Goal: Information Seeking & Learning: Learn about a topic

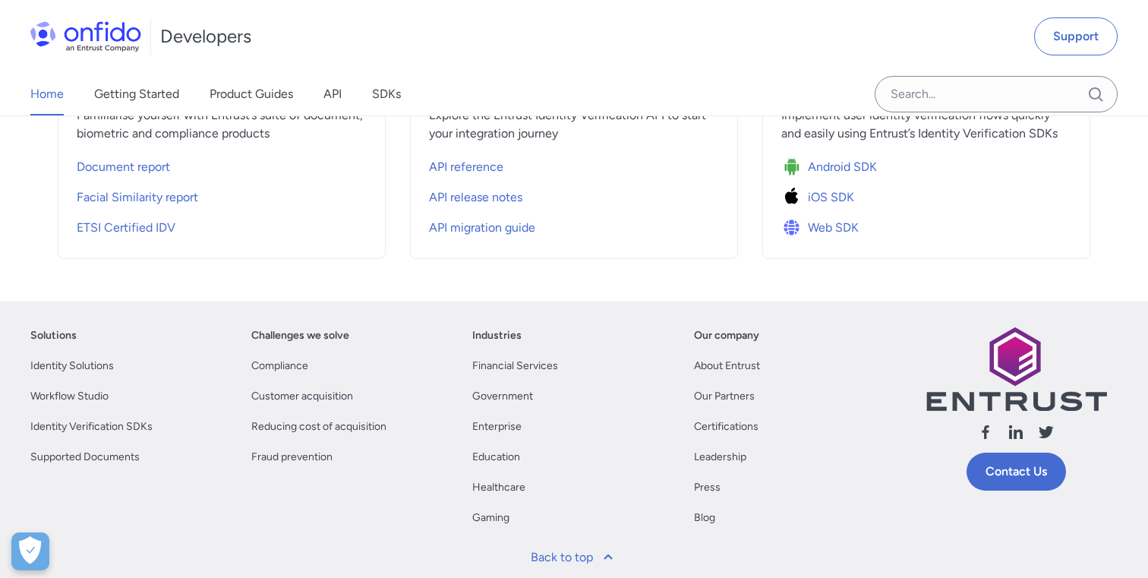
scroll to position [632, 0]
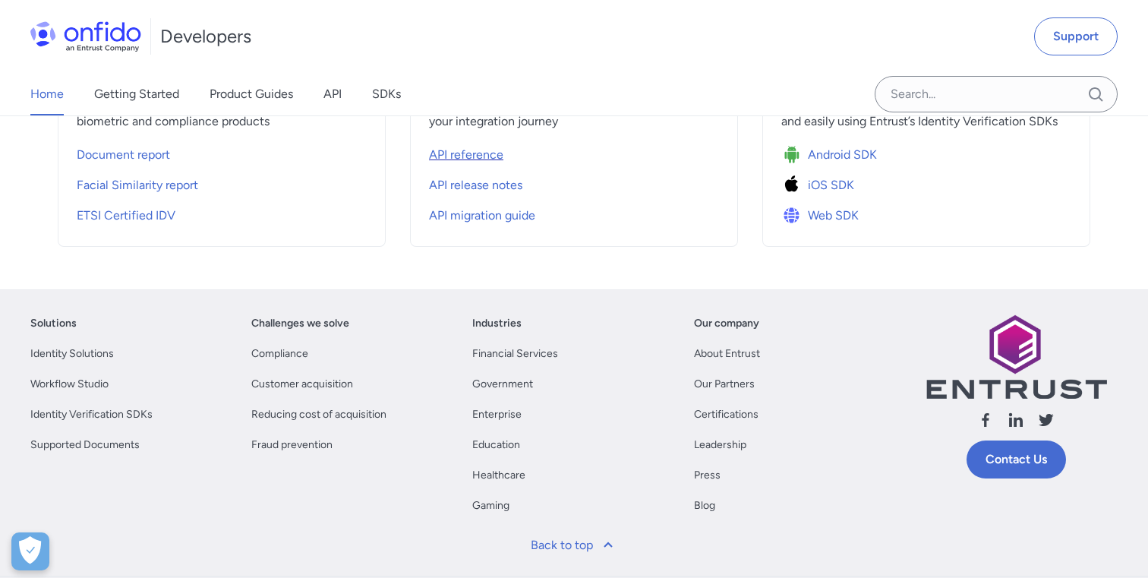
click at [473, 149] on span "API reference" at bounding box center [466, 155] width 74 height 18
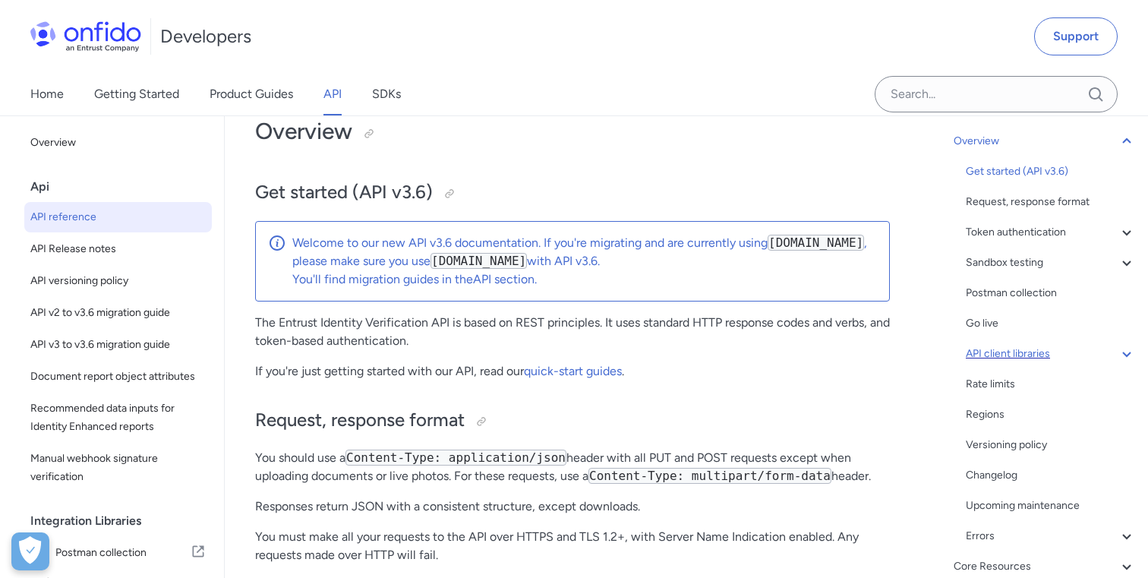
scroll to position [104, 0]
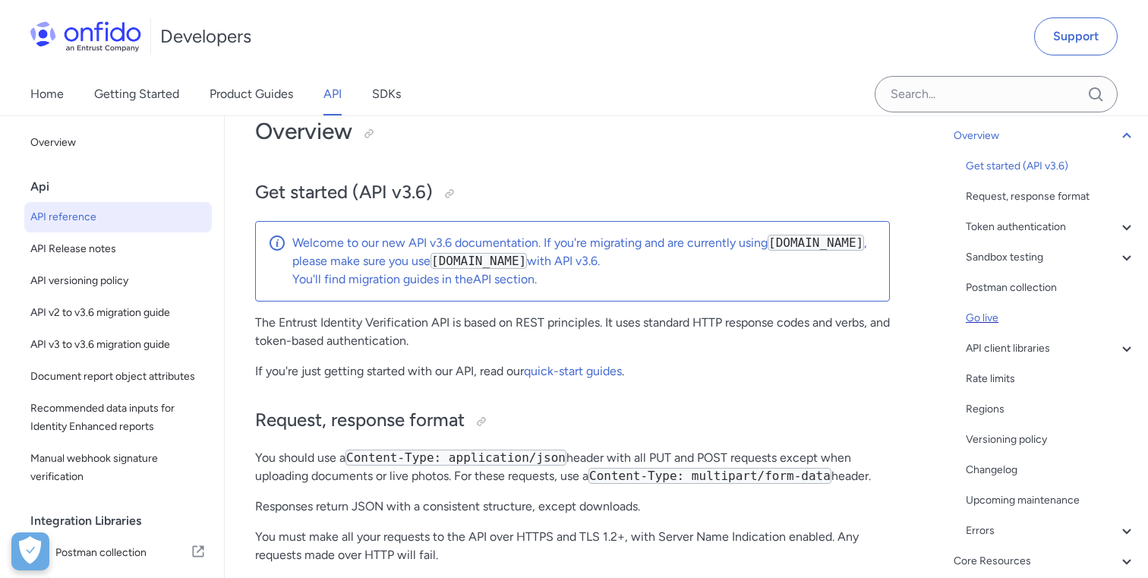
click at [984, 317] on div "Go live" at bounding box center [1051, 318] width 170 height 18
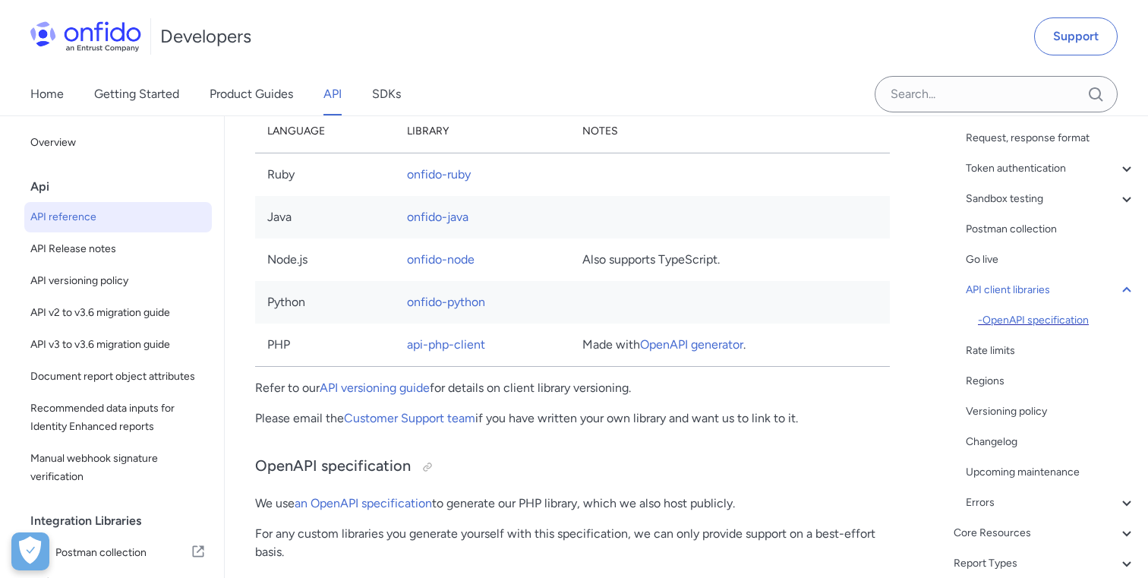
scroll to position [187, 0]
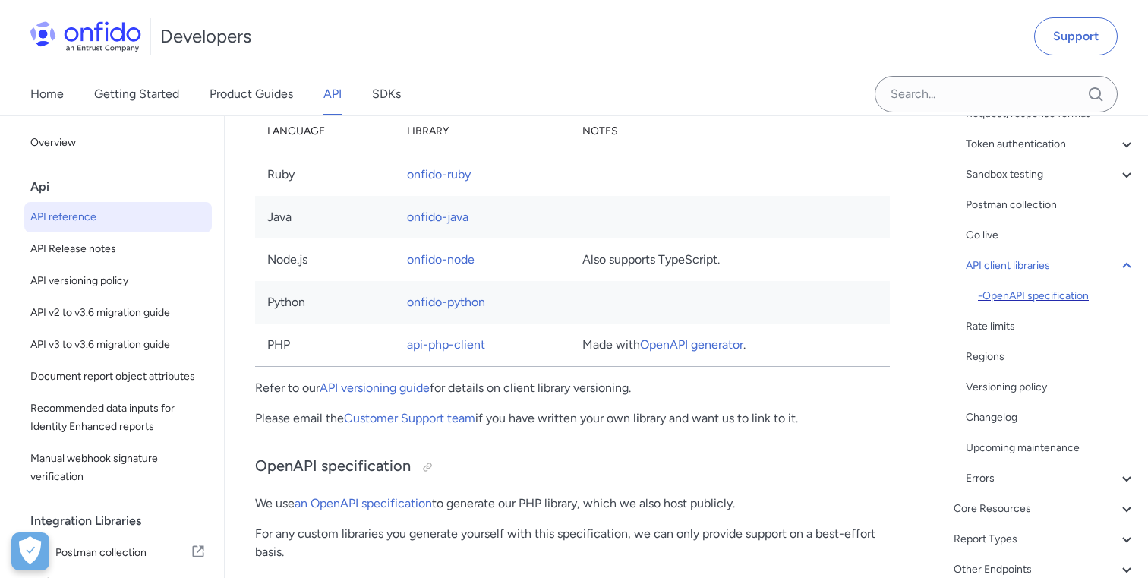
click at [1022, 299] on div "- OpenAPI specification" at bounding box center [1057, 296] width 158 height 18
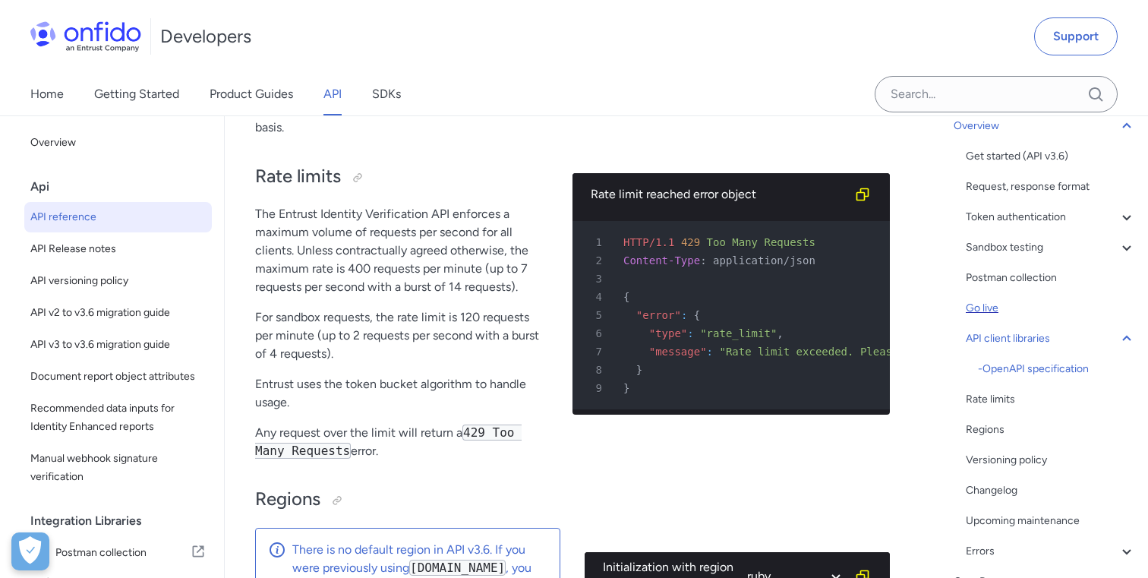
scroll to position [112, 0]
click at [1031, 217] on div "Token authentication" at bounding box center [1051, 219] width 170 height 18
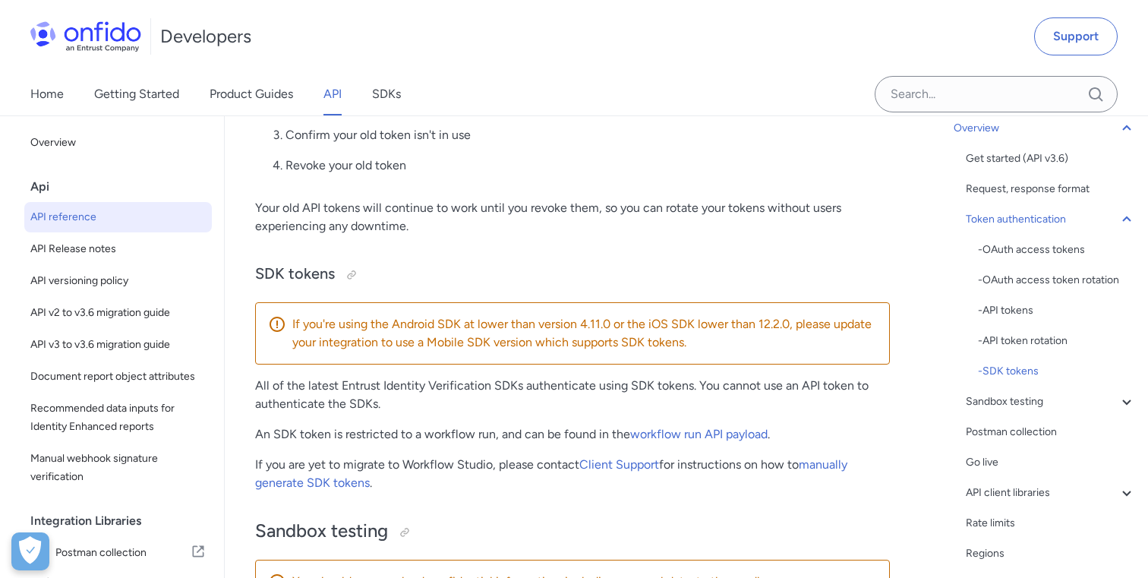
scroll to position [1846, 0]
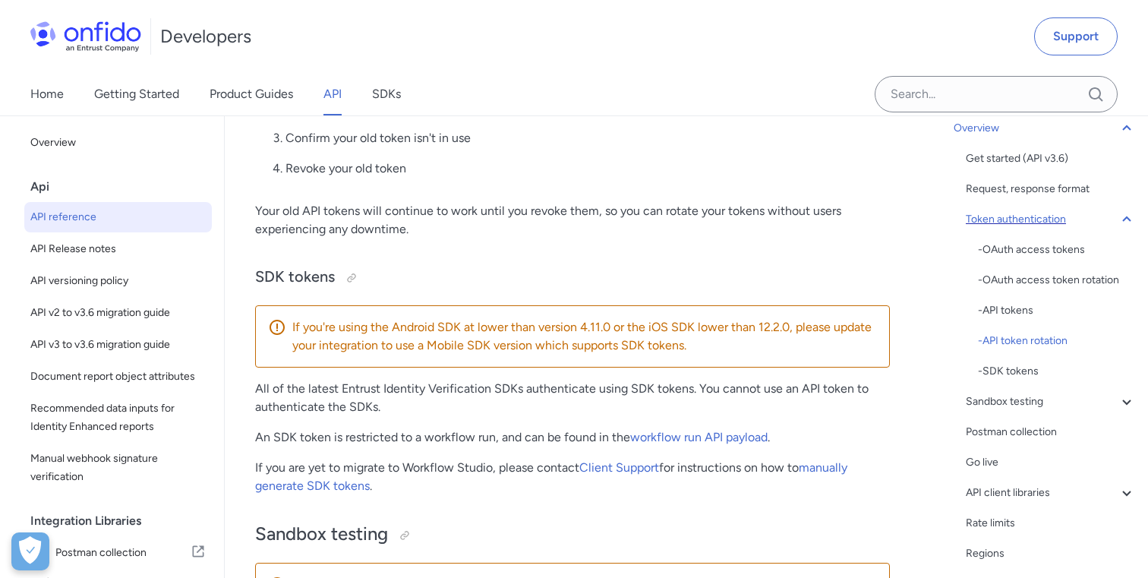
click at [1122, 215] on icon at bounding box center [1127, 219] width 18 height 18
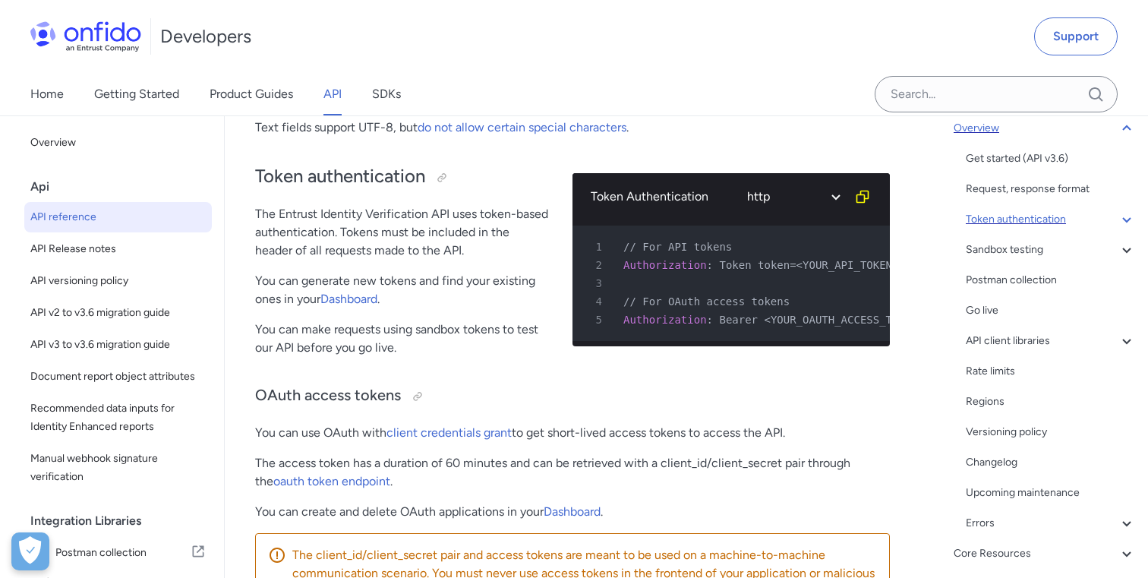
click at [1129, 128] on icon at bounding box center [1126, 127] width 8 height 5
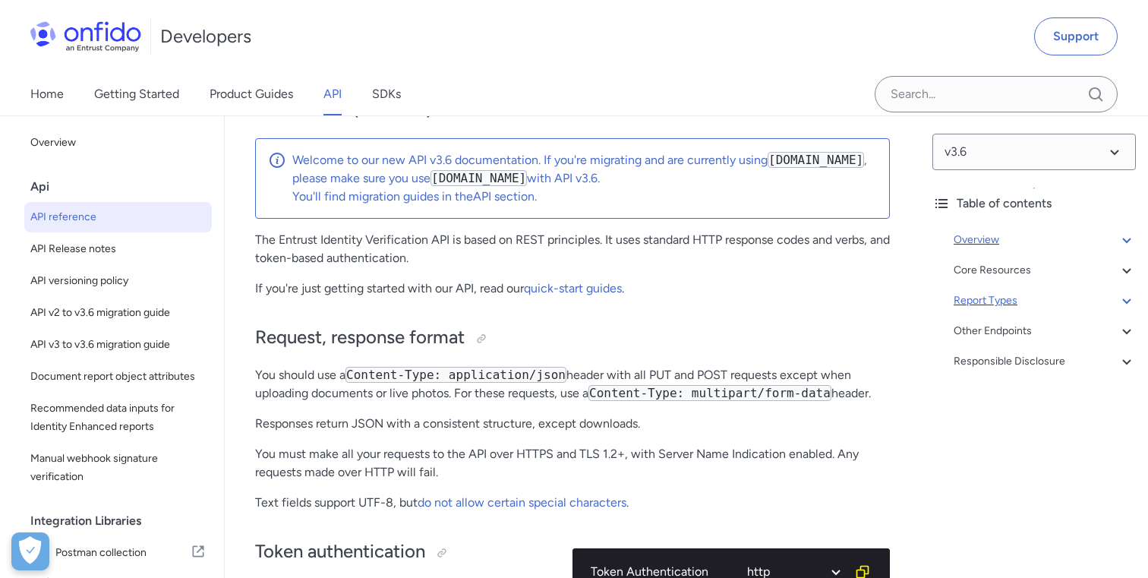
click at [1127, 301] on icon at bounding box center [1126, 300] width 8 height 5
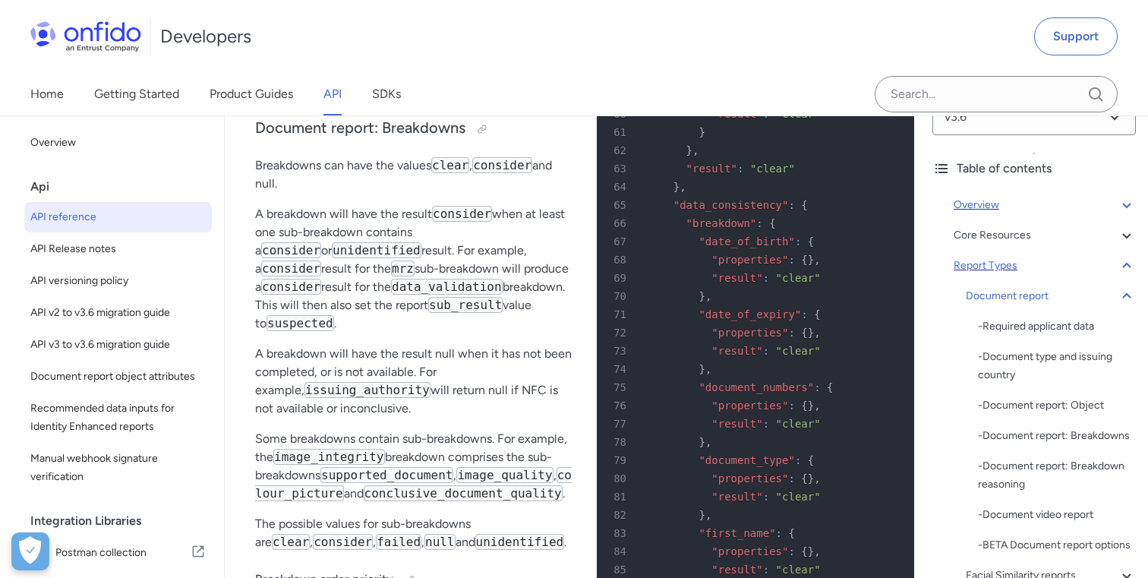
scroll to position [34, 0]
click at [1128, 287] on div "Report Types Document report - Required applicant data - Document type and issu…" at bounding box center [1045, 536] width 182 height 559
click at [1126, 296] on icon at bounding box center [1127, 297] width 18 height 18
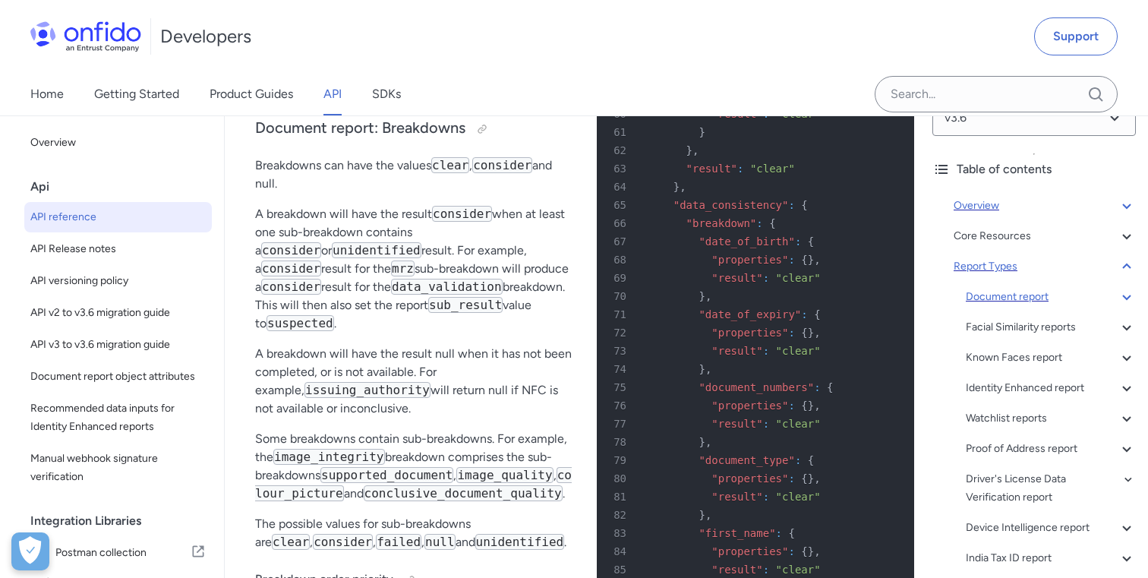
scroll to position [62246, 0]
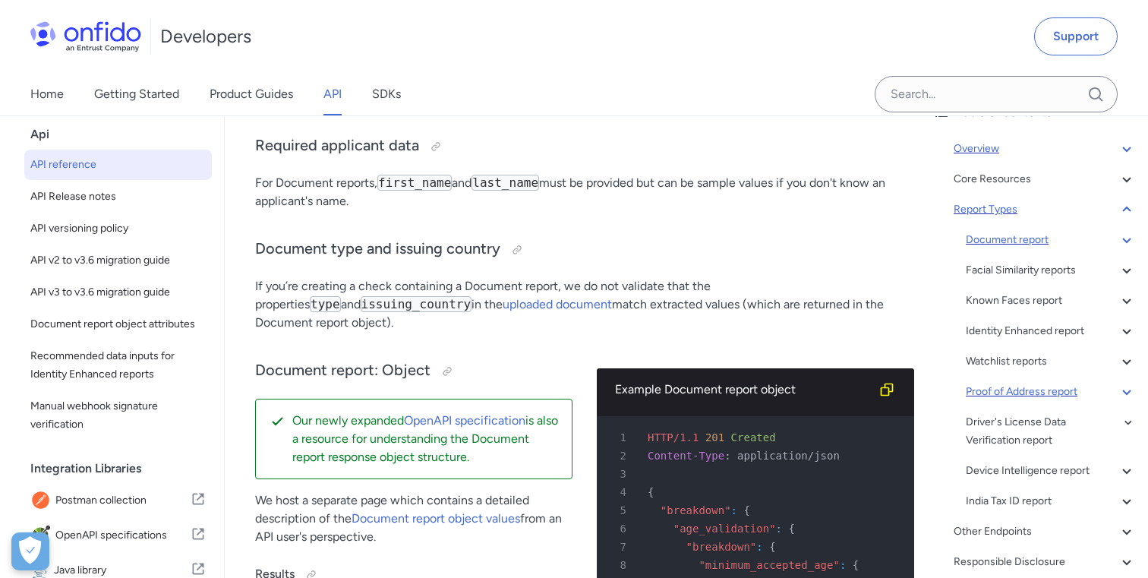
scroll to position [94, 0]
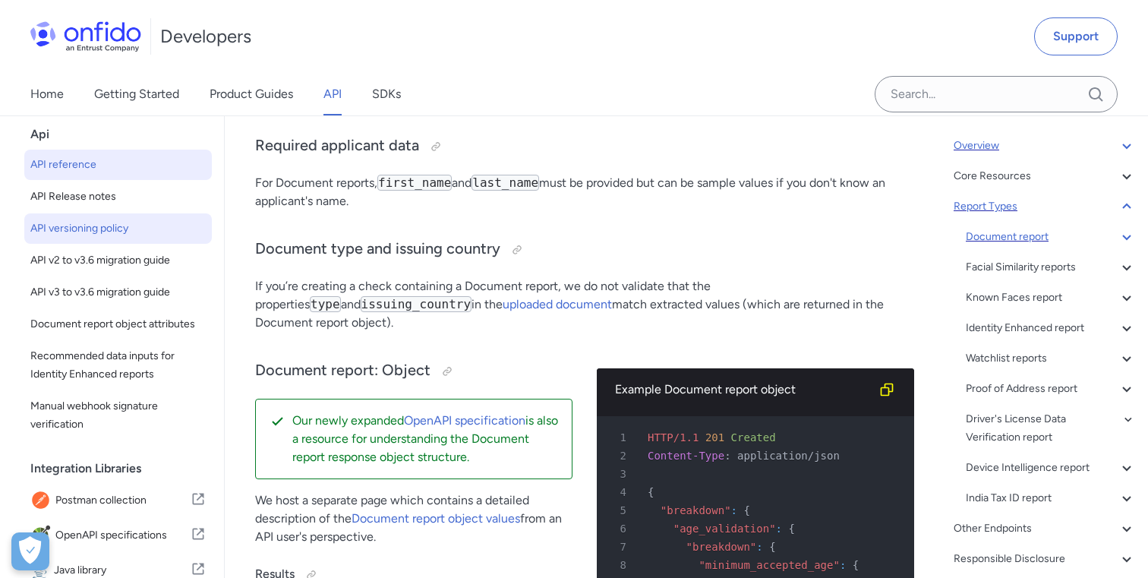
click at [77, 229] on span "API versioning policy" at bounding box center [117, 228] width 175 height 18
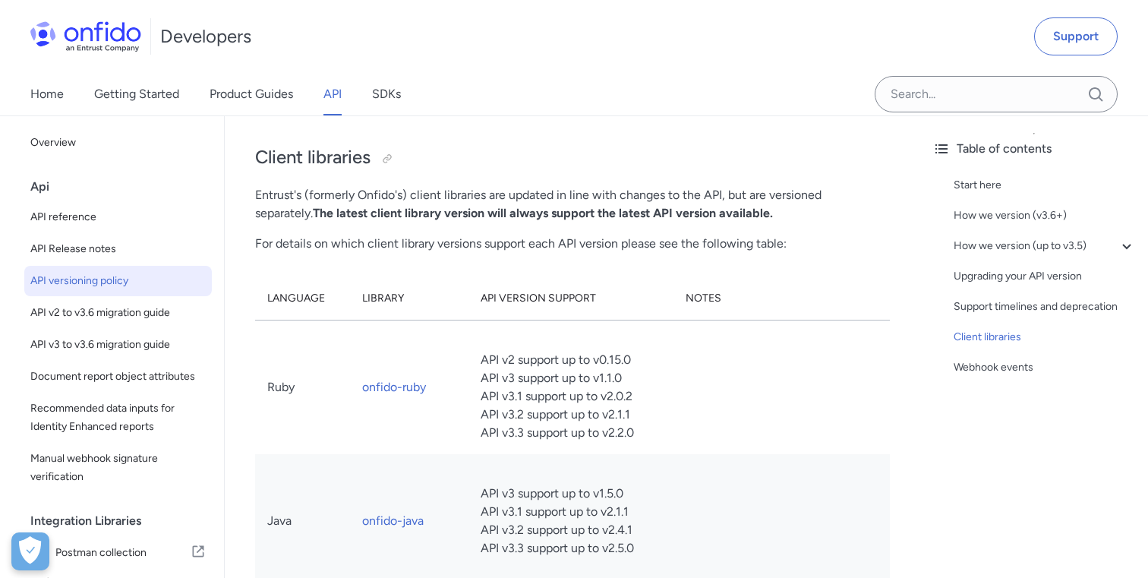
scroll to position [3178, 0]
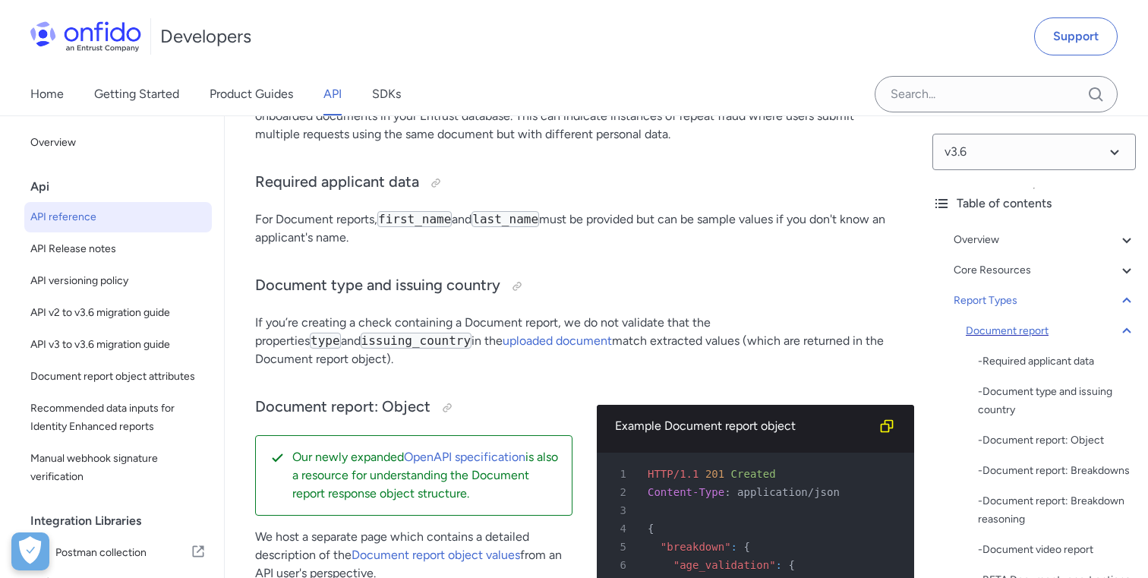
scroll to position [62264, 0]
click at [1130, 241] on icon at bounding box center [1127, 240] width 18 height 18
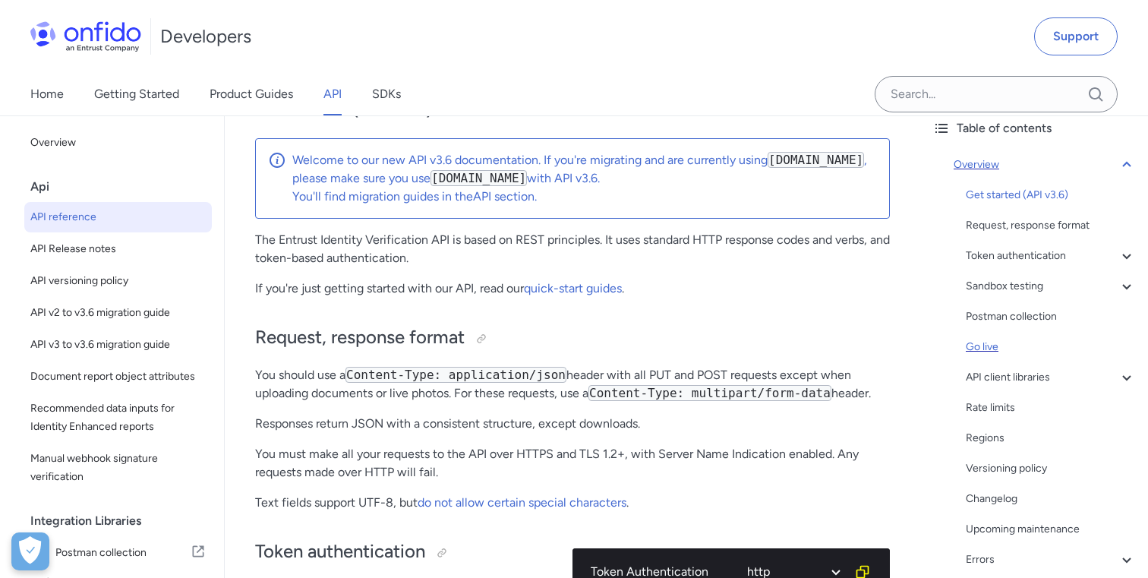
scroll to position [90, 0]
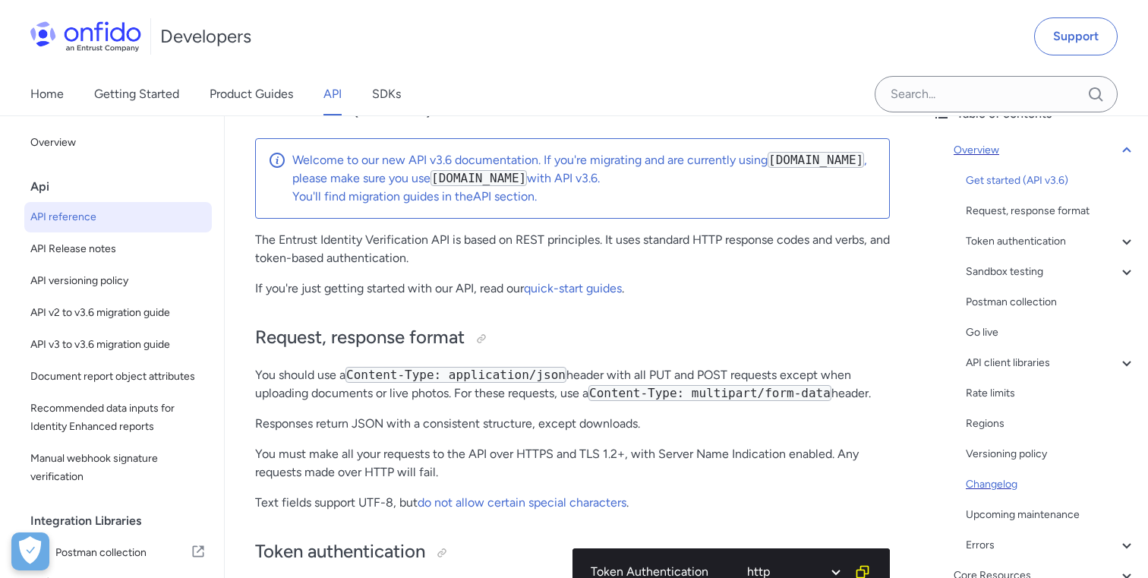
click at [996, 487] on div "Changelog" at bounding box center [1051, 484] width 170 height 18
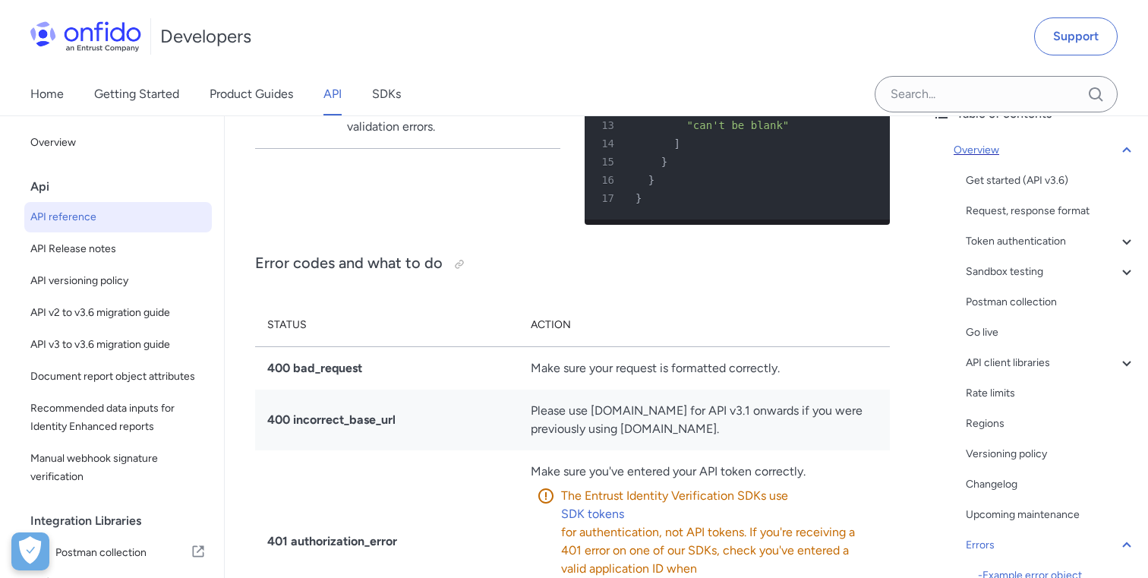
scroll to position [14510, 0]
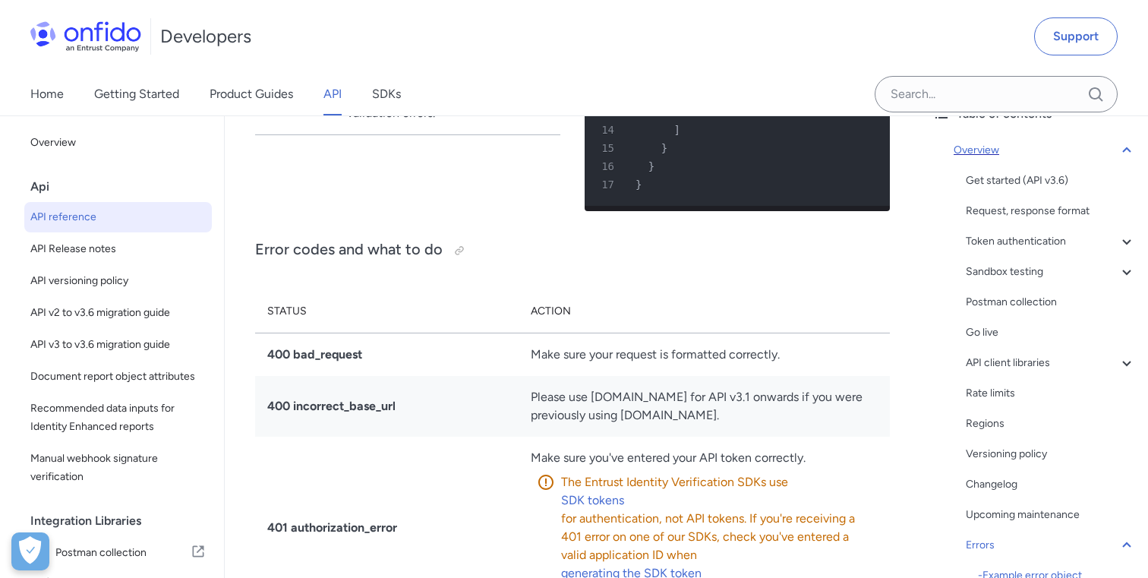
click at [1127, 141] on icon at bounding box center [1127, 150] width 18 height 18
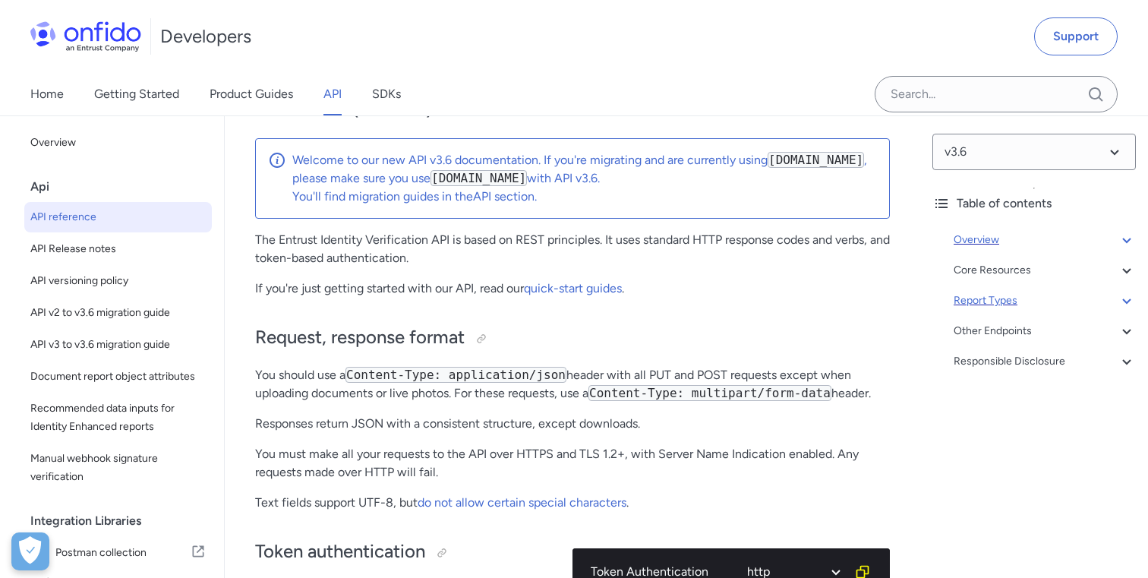
click at [992, 302] on div "Report Types" at bounding box center [1045, 301] width 182 height 18
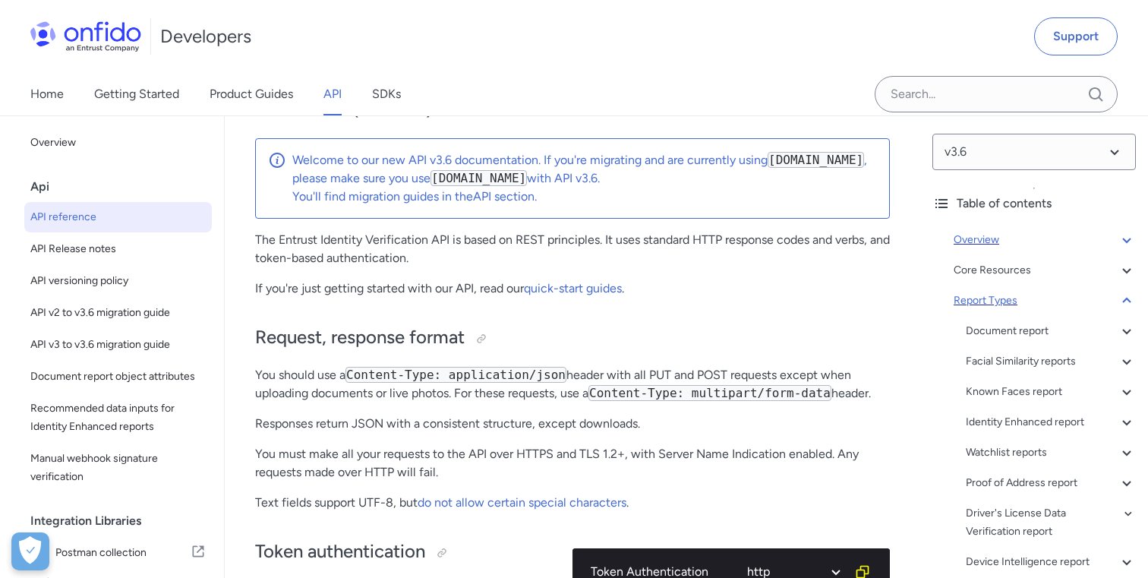
scroll to position [62182, 0]
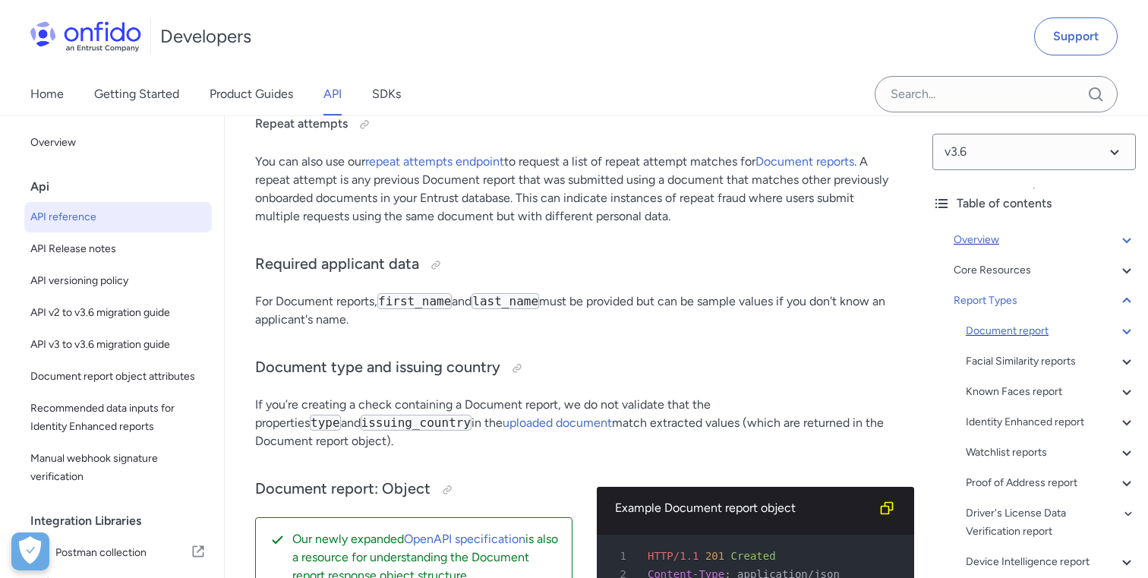
click at [1000, 333] on div "Document report" at bounding box center [1051, 331] width 170 height 18
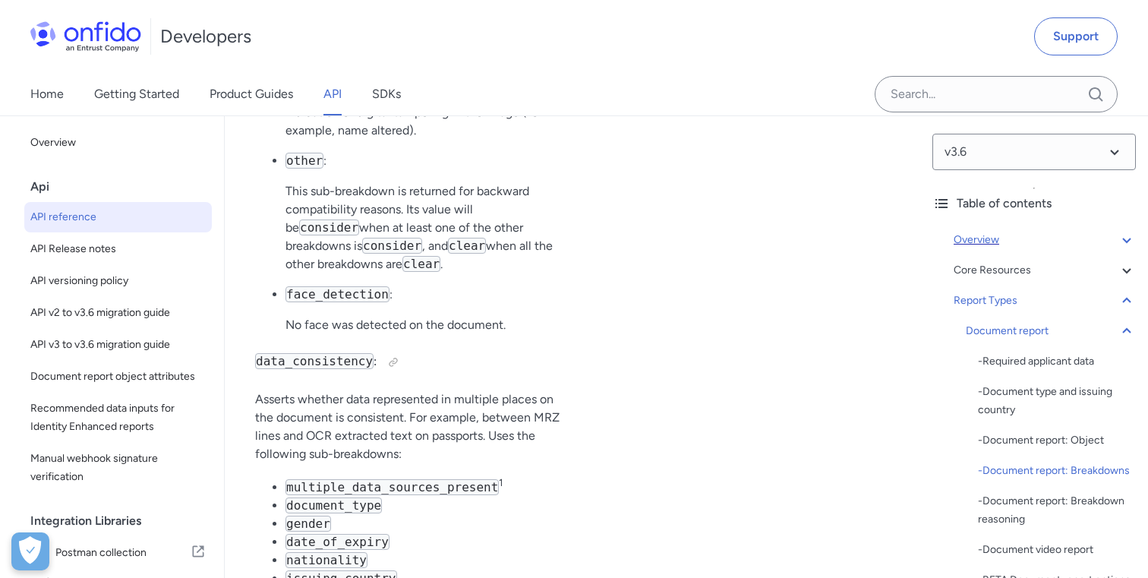
scroll to position [67937, 0]
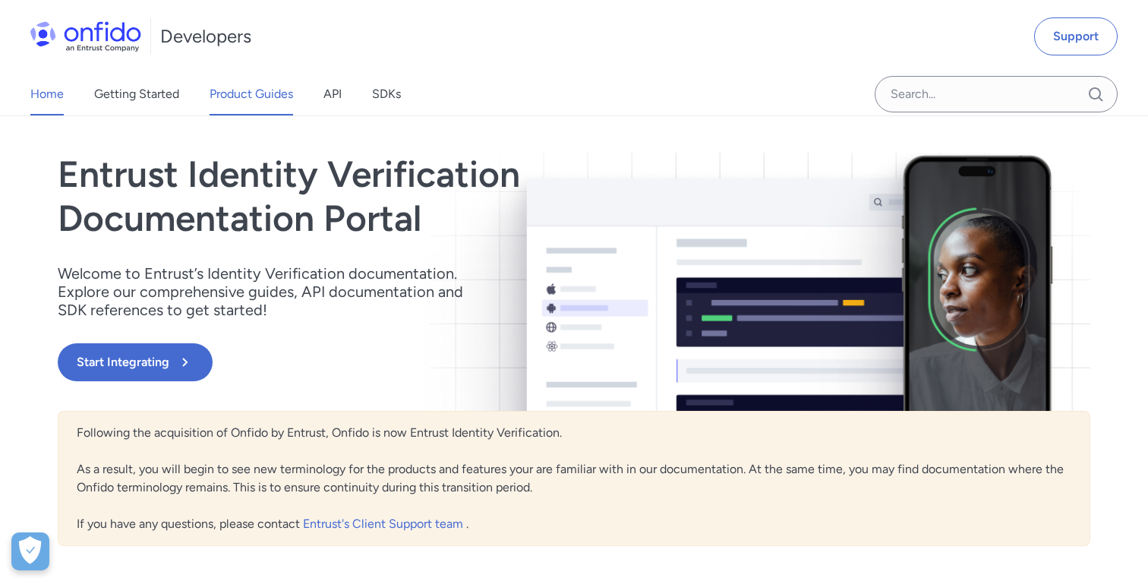
click at [258, 103] on link "Product Guides" at bounding box center [252, 94] width 84 height 43
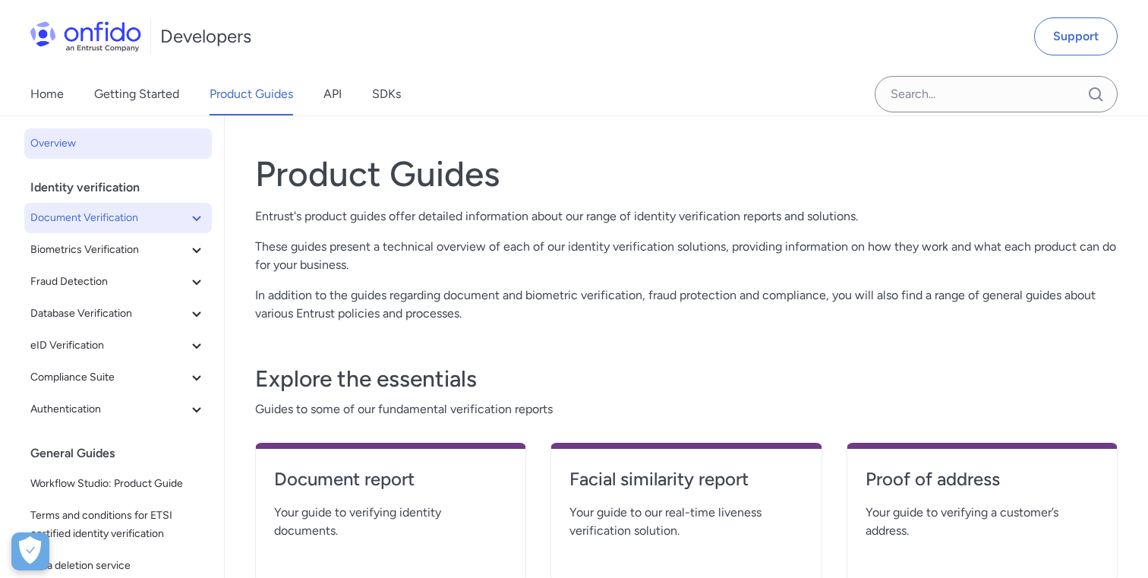
click at [130, 224] on span "Document Verification" at bounding box center [108, 218] width 157 height 18
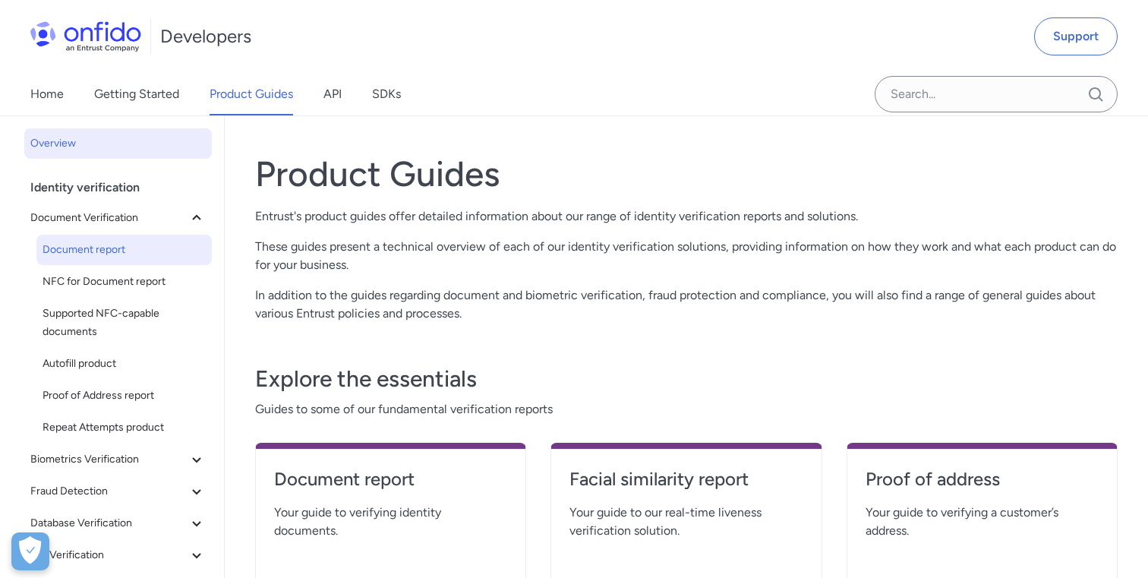
click at [112, 248] on span "Document report" at bounding box center [124, 250] width 163 height 18
